Goal: Information Seeking & Learning: Understand process/instructions

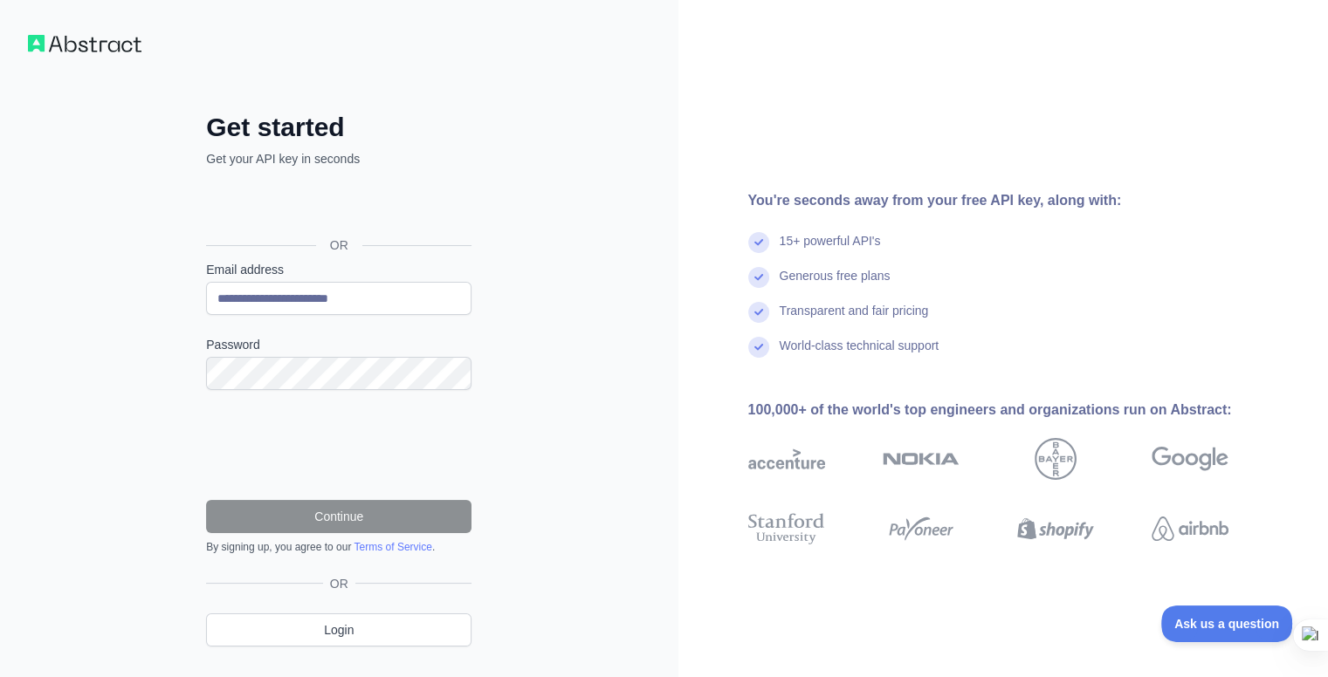
scroll to position [37, 0]
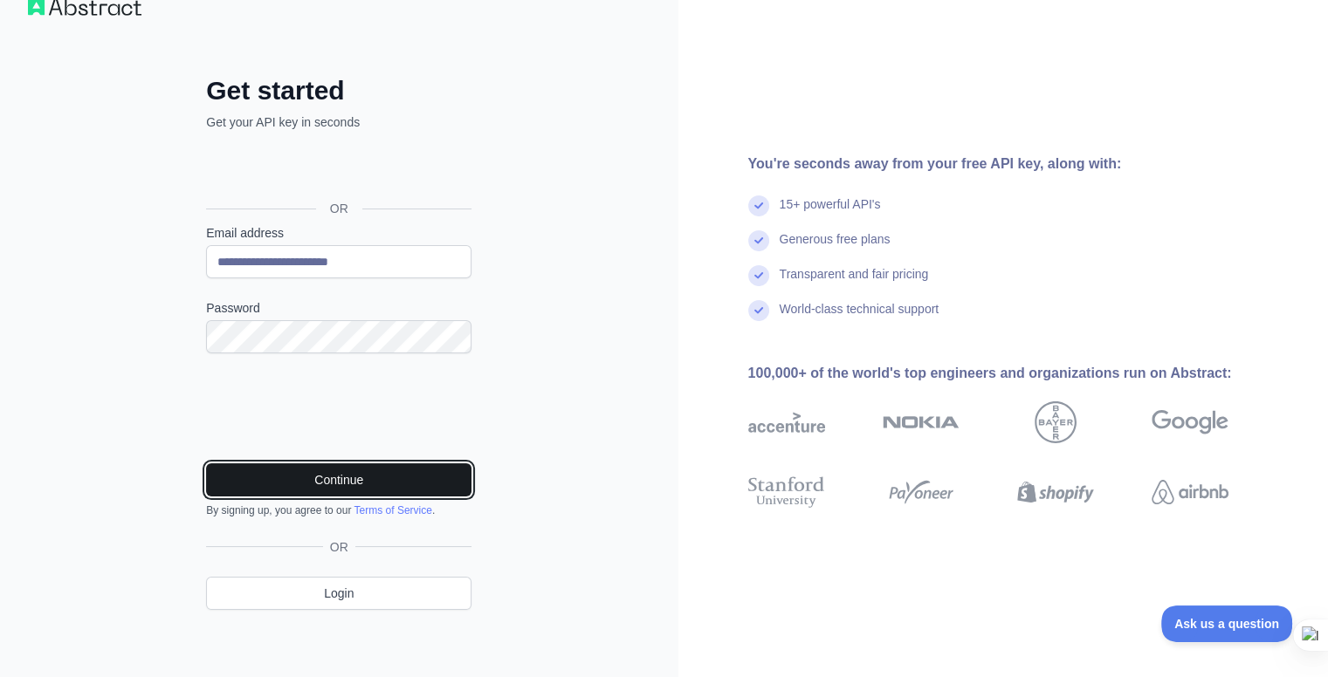
click at [335, 478] on button "Continue" at bounding box center [338, 480] width 265 height 33
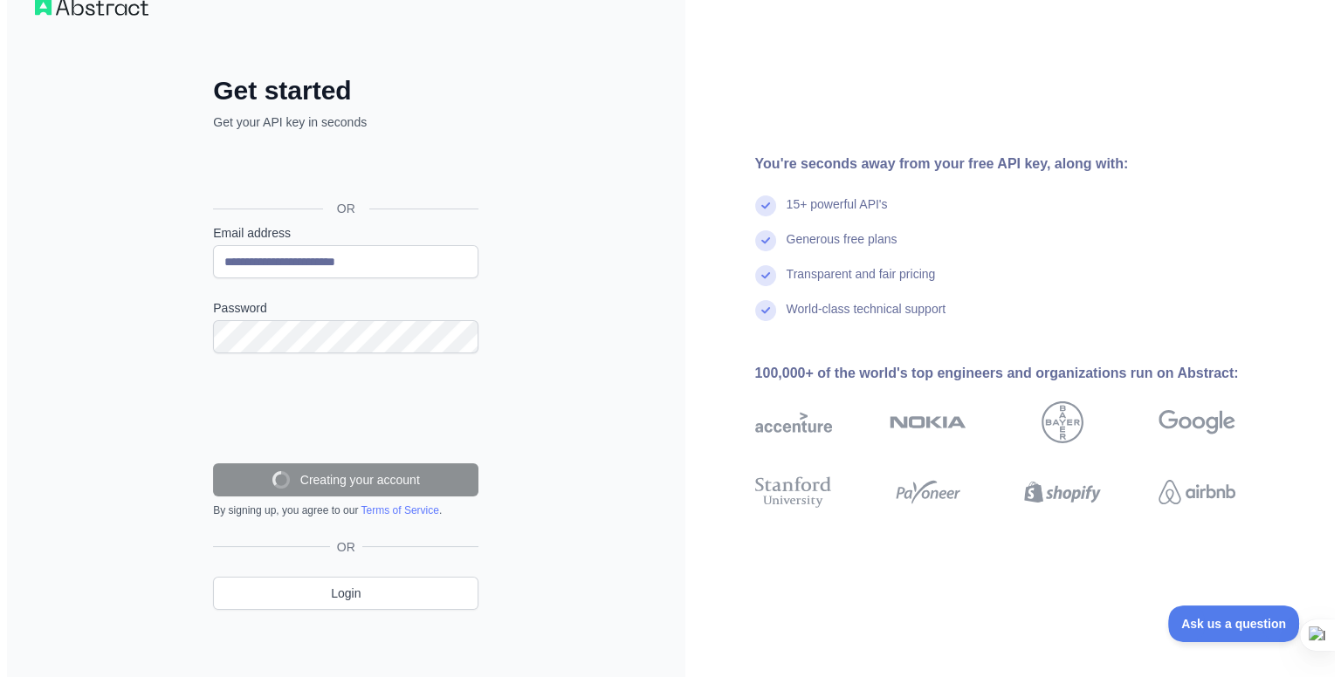
scroll to position [0, 0]
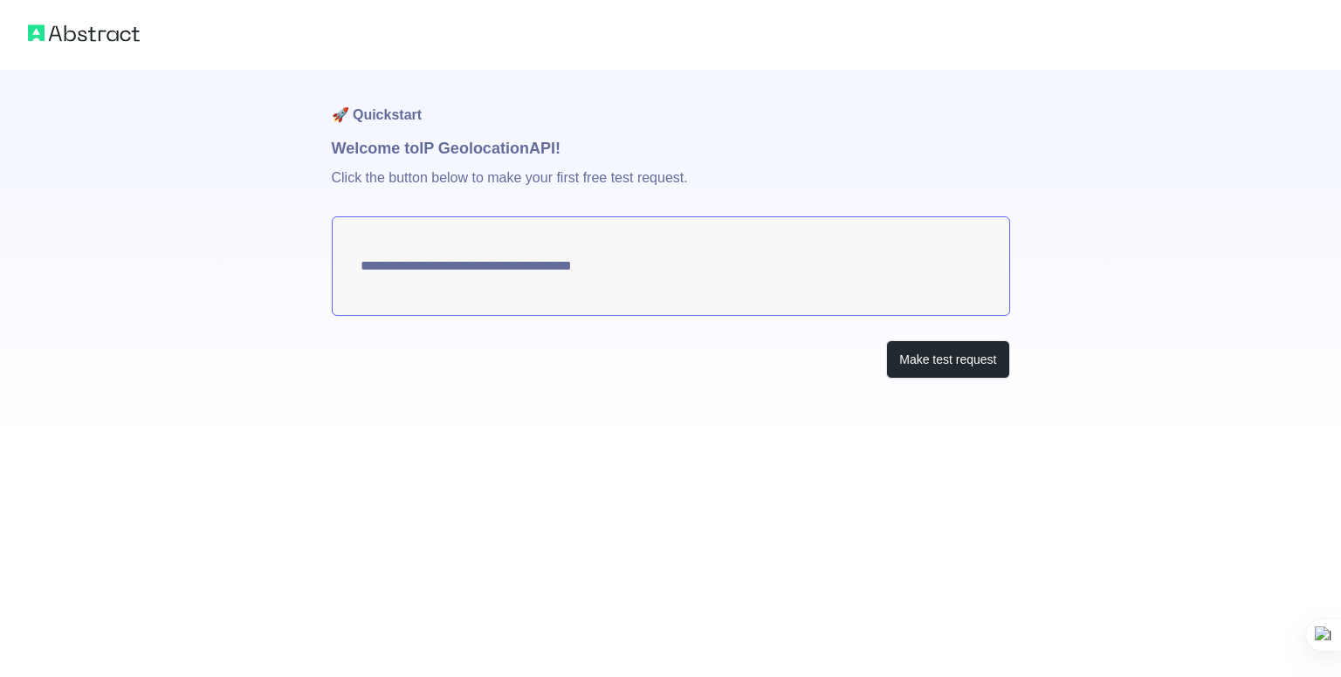
type textarea "**********"
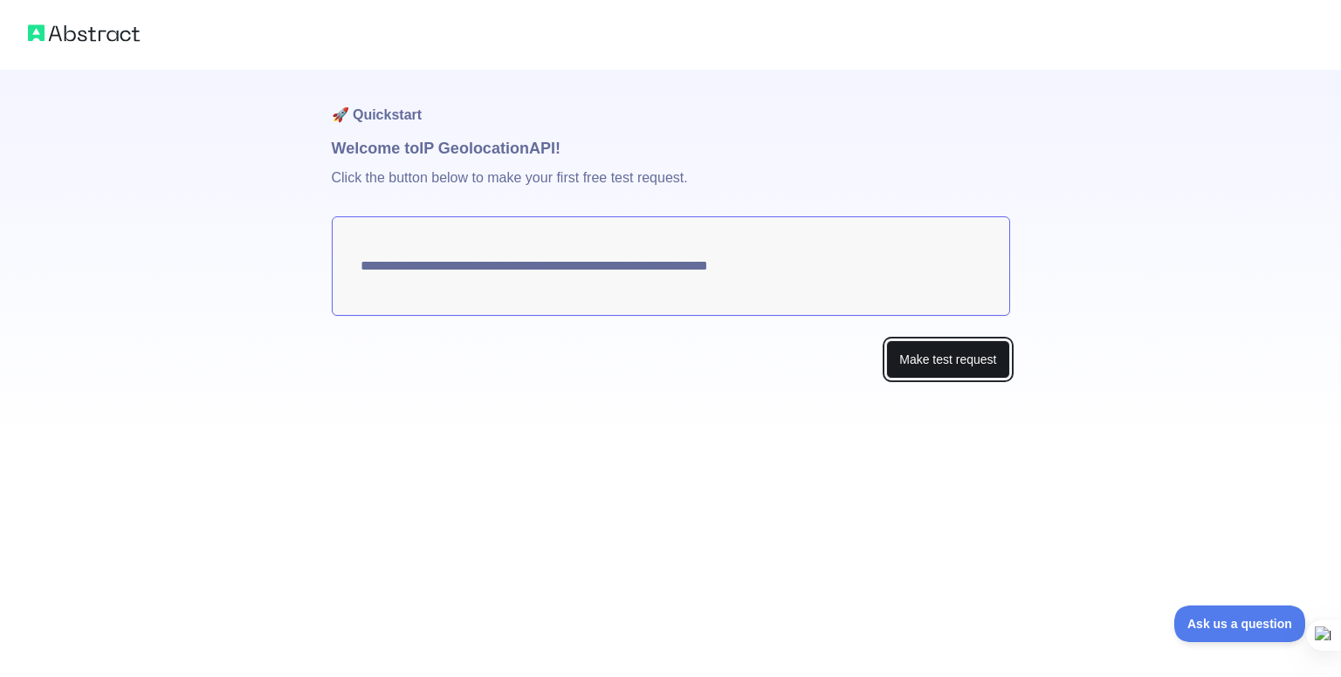
click at [956, 373] on button "Make test request" at bounding box center [947, 359] width 123 height 39
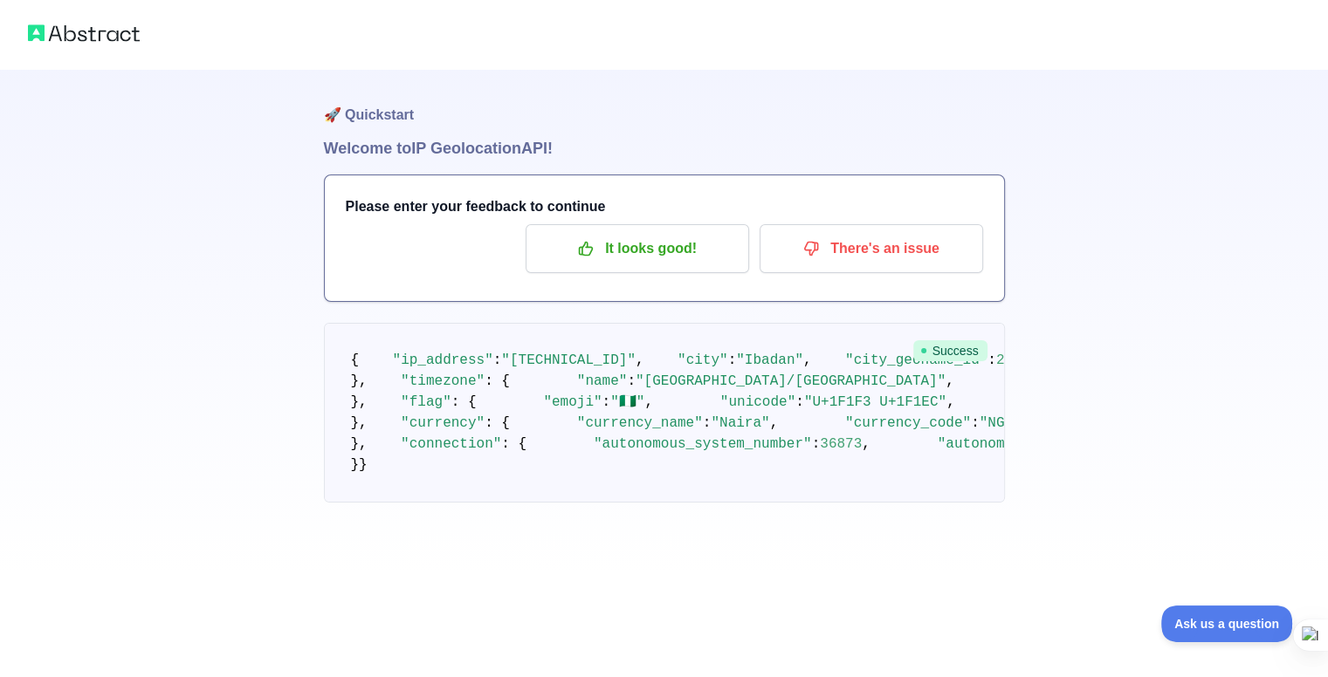
scroll to position [608, 0]
drag, startPoint x: 472, startPoint y: 377, endPoint x: 903, endPoint y: 379, distance: 430.4
click at [1072, 395] on span ""[URL][DOMAIN_NAME]"" at bounding box center [1156, 403] width 168 height 16
copy span "[URL][DOMAIN_NAME]"
click at [724, 323] on pre "{ "ip_address" : "[TECHNICAL_ID]" , "city" : "[GEOGRAPHIC_DATA]" , "city_geonam…" at bounding box center [664, 413] width 681 height 180
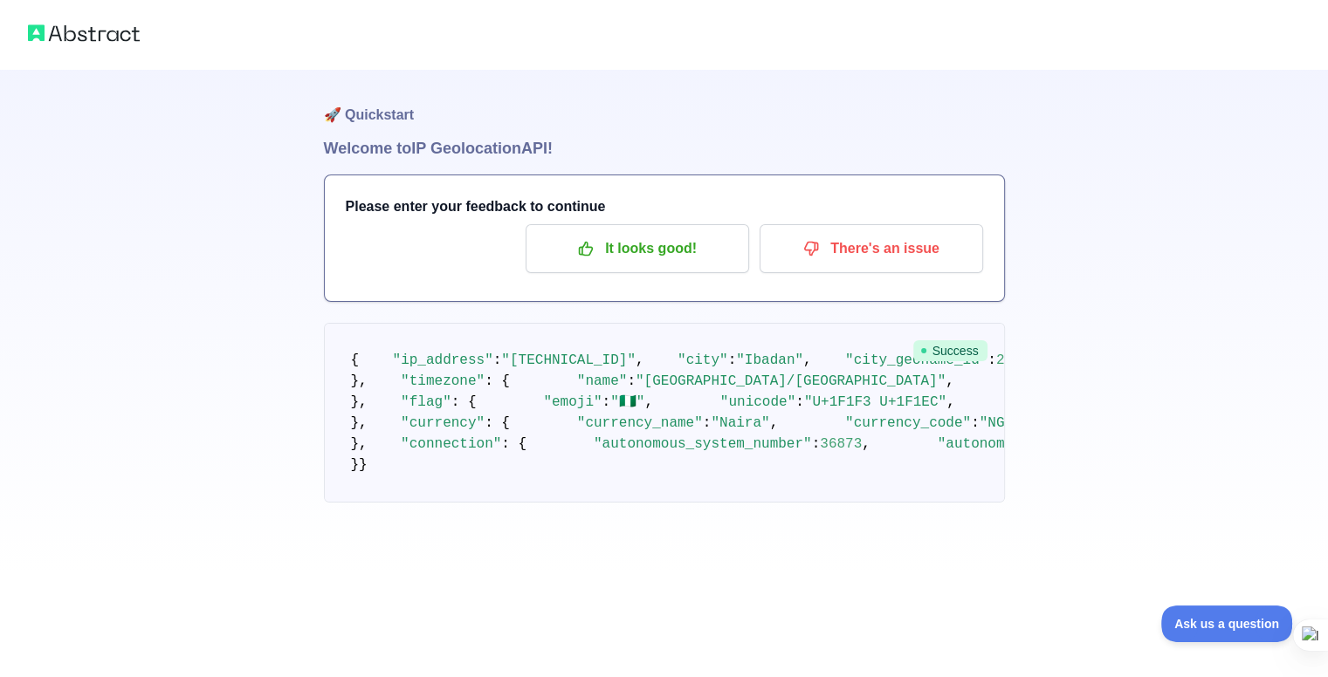
scroll to position [0, 0]
drag, startPoint x: 497, startPoint y: 377, endPoint x: 601, endPoint y: 386, distance: 104.3
click at [601, 368] on span ""[TECHNICAL_ID]"" at bounding box center [568, 361] width 134 height 16
copy span "[TECHNICAL_ID]"
click at [721, 424] on pre "{ "ip_address" : "[TECHNICAL_ID]" , "city" : "[GEOGRAPHIC_DATA]" , "city_geonam…" at bounding box center [664, 413] width 681 height 180
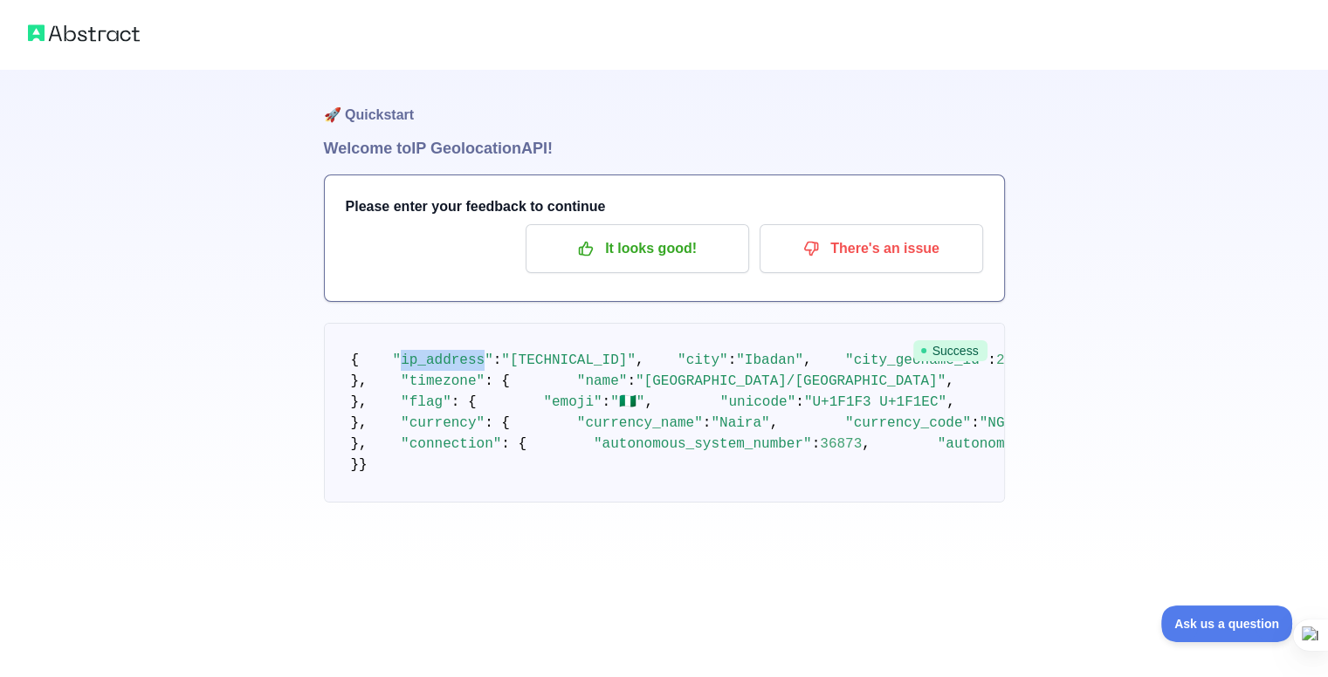
drag, startPoint x: 463, startPoint y: 381, endPoint x: 385, endPoint y: 379, distance: 77.7
click at [393, 368] on span ""ip_address"" at bounding box center [443, 361] width 100 height 16
copy span "ip_address"
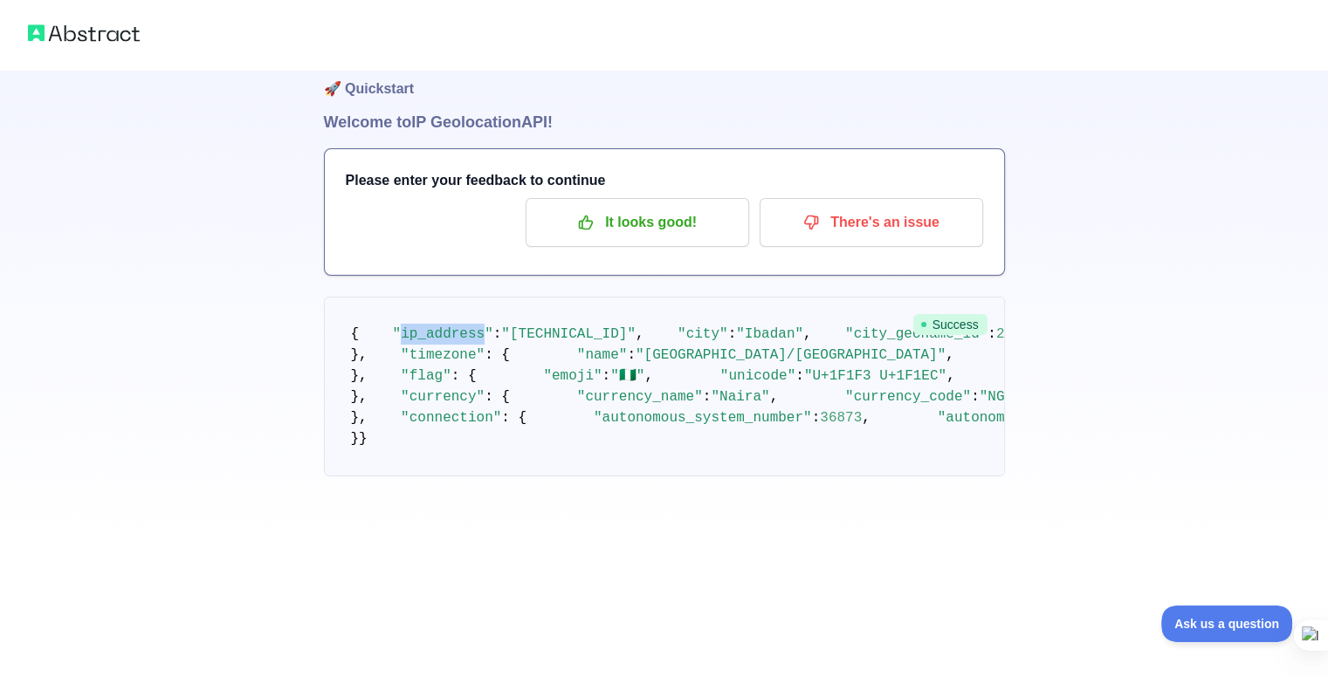
scroll to position [27, 0]
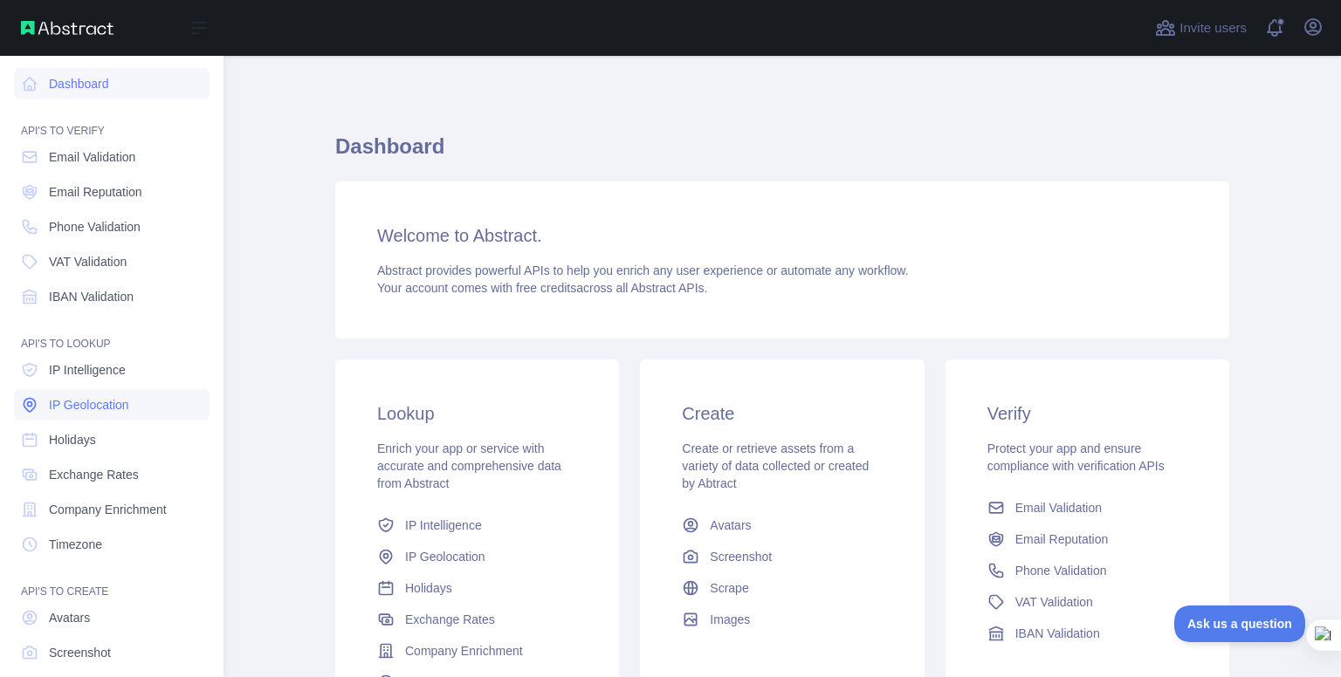
scroll to position [3, 0]
click at [138, 399] on link "IP Geolocation" at bounding box center [112, 403] width 196 height 31
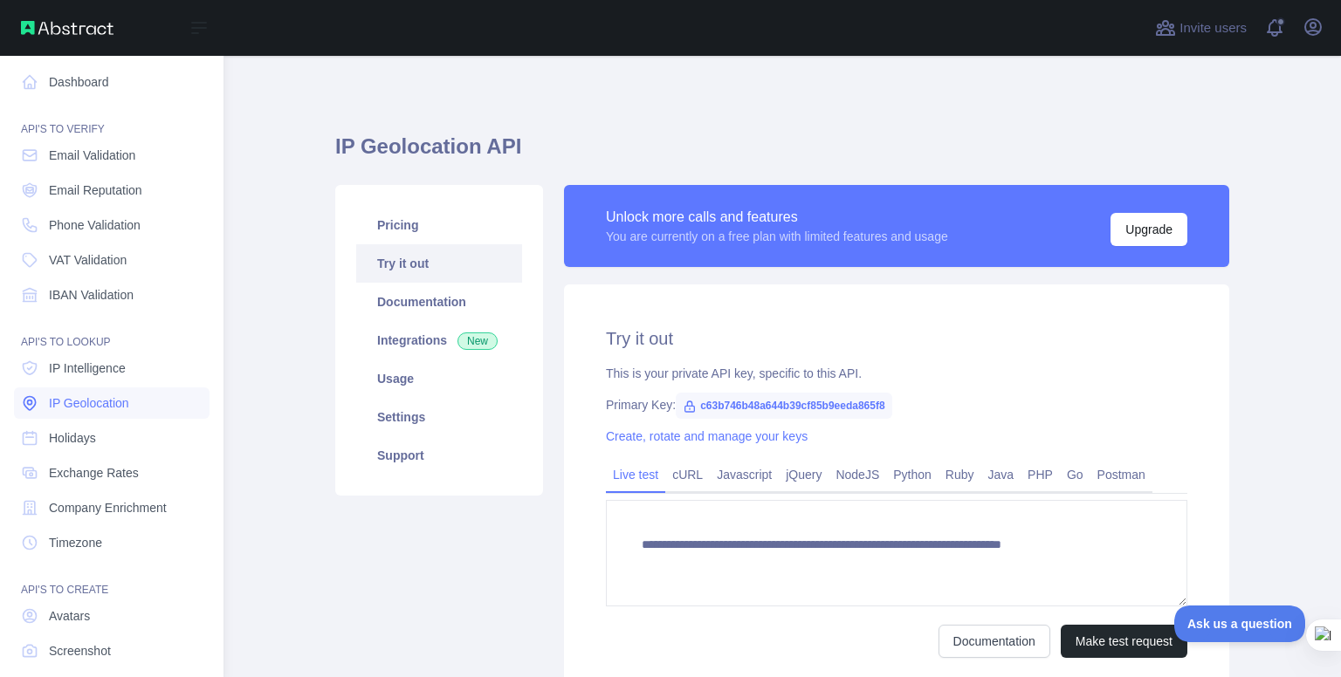
type textarea "**********"
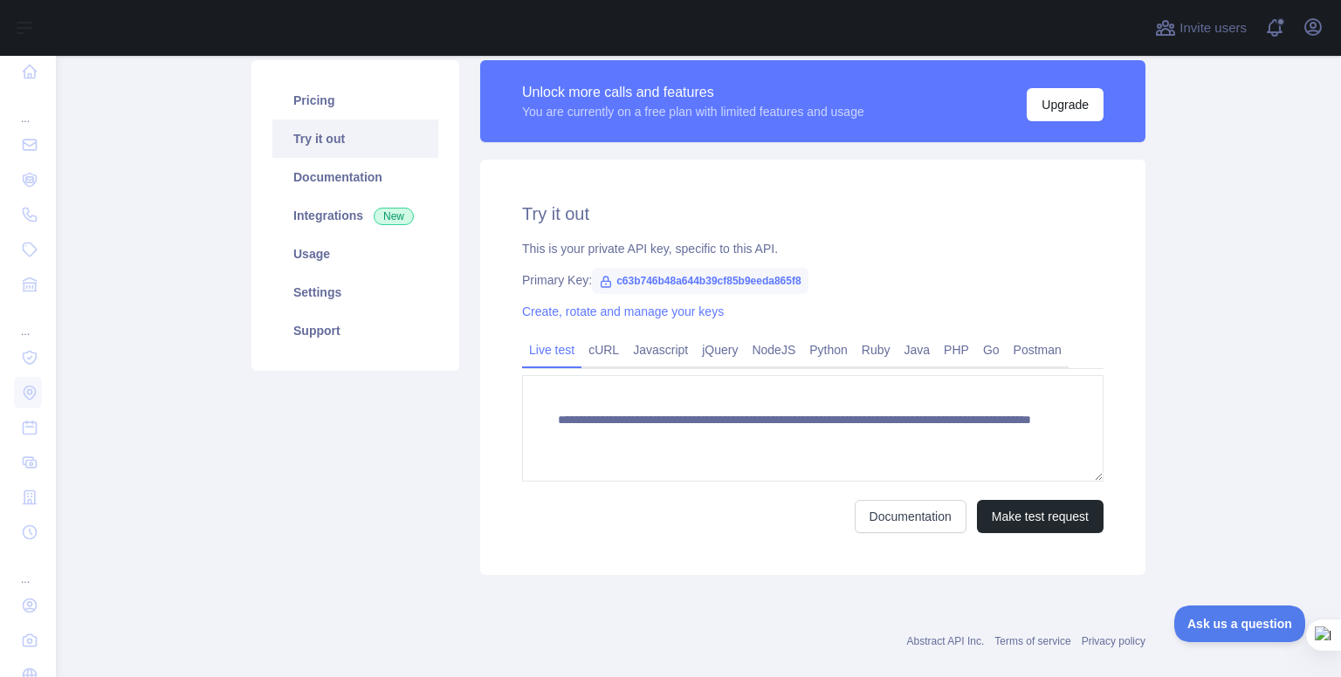
scroll to position [126, 0]
click at [362, 183] on link "Documentation" at bounding box center [355, 176] width 166 height 38
drag, startPoint x: 604, startPoint y: 273, endPoint x: 829, endPoint y: 272, distance: 225.2
click at [829, 272] on div "Primary Key: c63b746b48a644b39cf85b9eeda865f8" at bounding box center [812, 279] width 581 height 17
copy span "c63b746b48a644b39cf85b9eeda865f8"
